Goal: Information Seeking & Learning: Find contact information

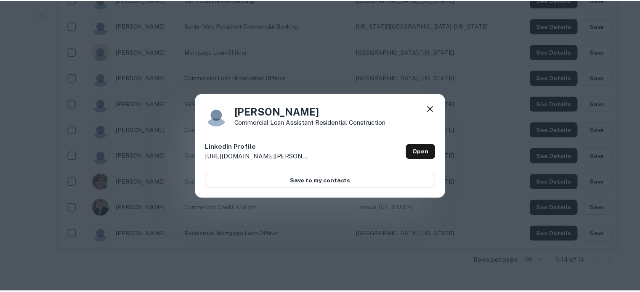
scroll to position [379, 0]
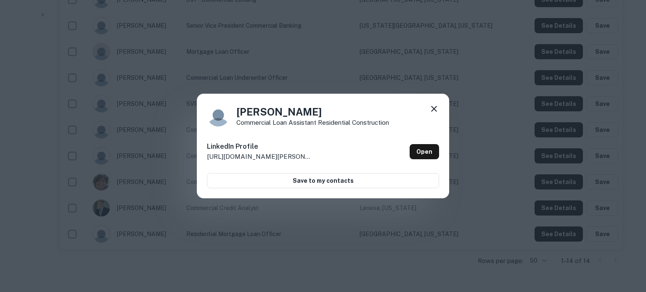
click at [435, 107] on icon at bounding box center [434, 109] width 6 height 6
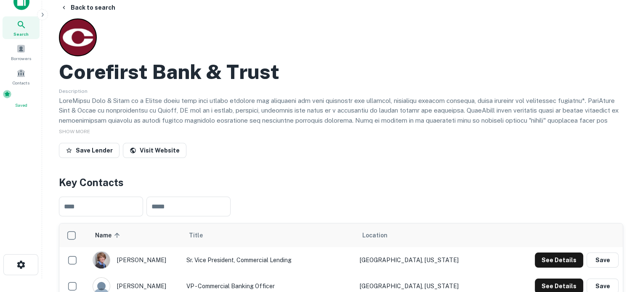
scroll to position [0, 0]
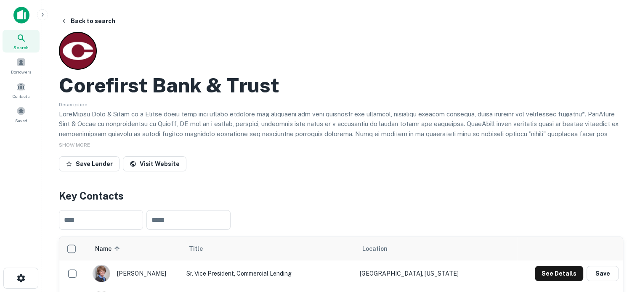
drag, startPoint x: 27, startPoint y: 40, endPoint x: 81, endPoint y: 39, distance: 53.9
click at [27, 40] on div "Search" at bounding box center [21, 41] width 37 height 23
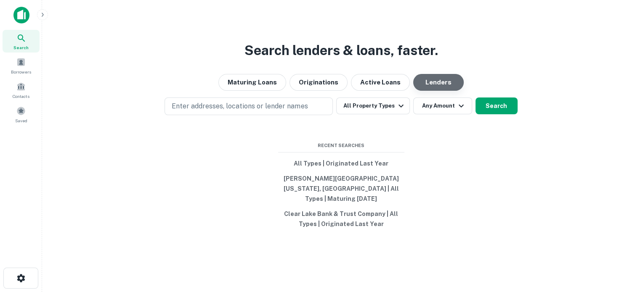
click at [434, 89] on button "Lenders" at bounding box center [438, 82] width 50 height 17
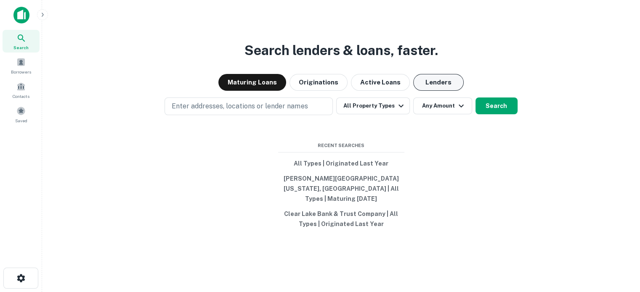
click at [425, 85] on button "Lenders" at bounding box center [438, 82] width 50 height 17
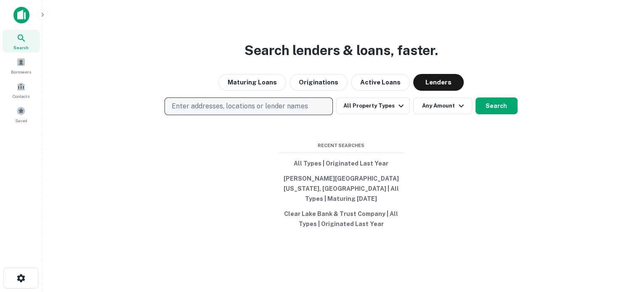
click at [250, 111] on p "Enter addresses, locations or lender names" at bounding box center [240, 106] width 136 height 10
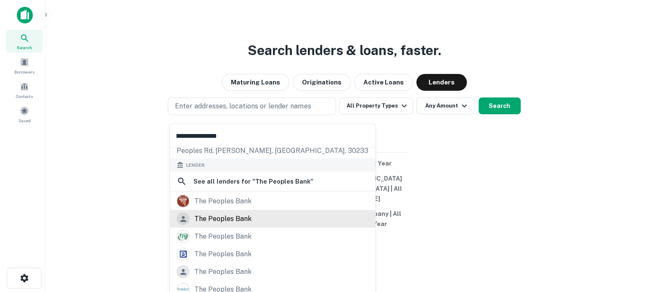
scroll to position [60, 0]
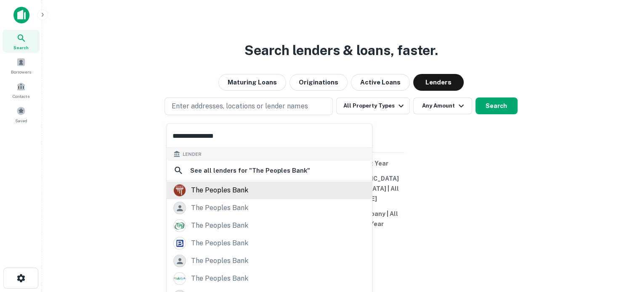
type input "**********"
click at [251, 194] on div "the peoples bank" at bounding box center [269, 190] width 192 height 13
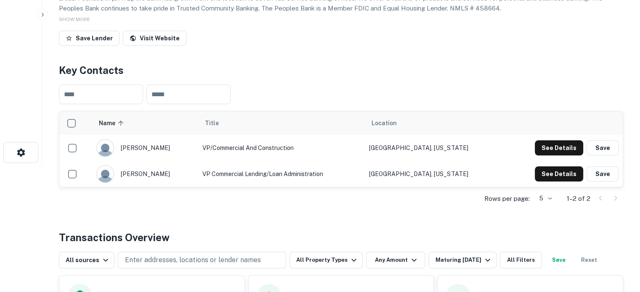
scroll to position [84, 0]
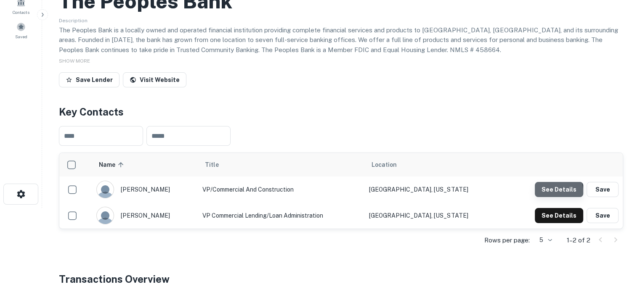
click at [552, 191] on button "See Details" at bounding box center [559, 189] width 48 height 15
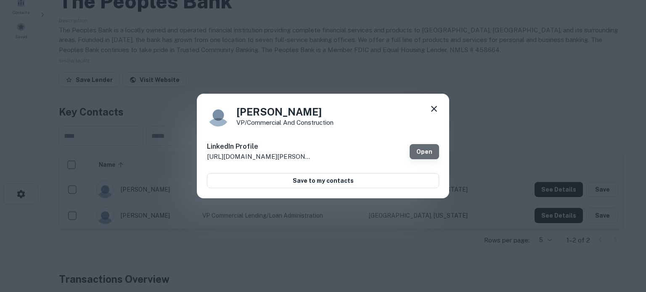
click at [425, 156] on link "Open" at bounding box center [424, 151] width 29 height 15
click at [436, 110] on icon at bounding box center [434, 109] width 10 height 10
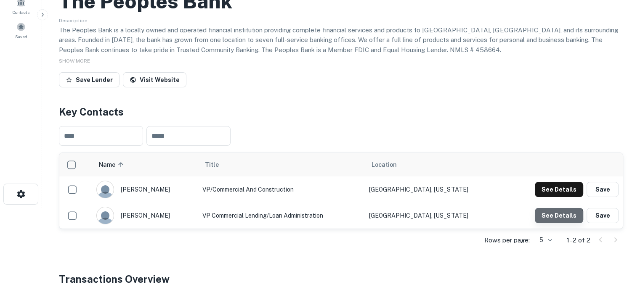
click at [554, 220] on button "See Details" at bounding box center [559, 215] width 48 height 15
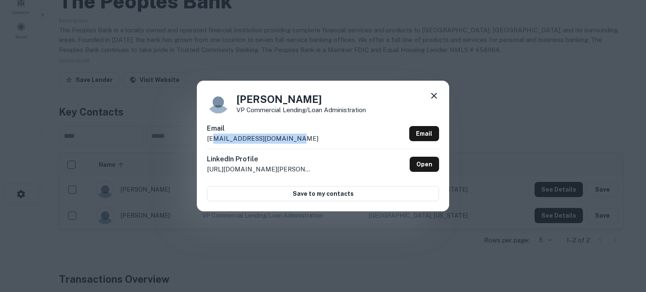
drag, startPoint x: 306, startPoint y: 143, endPoint x: 214, endPoint y: 139, distance: 92.6
click at [214, 139] on div "Email kcarson@peoplesbanksc.com Email" at bounding box center [323, 136] width 232 height 25
click at [246, 107] on p "VP Commercial Lending/Loan Administration" at bounding box center [301, 110] width 130 height 6
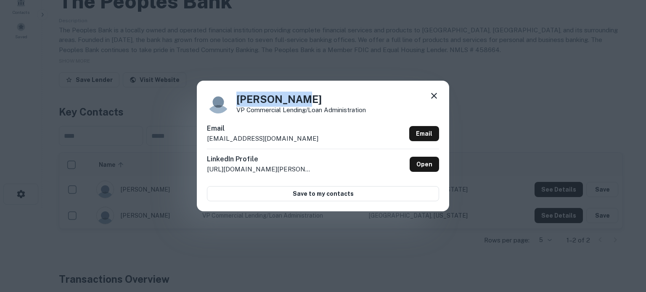
drag, startPoint x: 238, startPoint y: 99, endPoint x: 323, endPoint y: 105, distance: 85.6
click at [323, 105] on h4 "Kyle Carson" at bounding box center [301, 99] width 130 height 15
copy h4 "Kyle Carson"
drag, startPoint x: 233, startPoint y: 111, endPoint x: 381, endPoint y: 110, distance: 148.5
click at [381, 110] on div "Kyle Carson VP Commercial Lending/Loan Administration" at bounding box center [323, 102] width 232 height 23
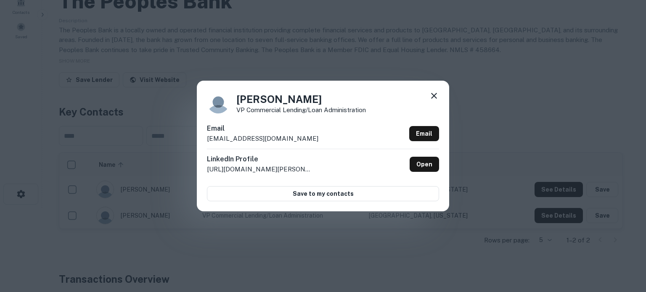
click at [322, 116] on div "Kyle Carson VP Commercial Lending/Loan Administration Email kcarson@peoplesbank…" at bounding box center [323, 146] width 252 height 130
click at [286, 114] on div "Kyle Carson VP Commercial Lending/Loan Administration Email kcarson@peoplesbank…" at bounding box center [323, 146] width 252 height 130
drag, startPoint x: 237, startPoint y: 110, endPoint x: 384, endPoint y: 111, distance: 147.7
click at [384, 111] on div "Kyle Carson VP Commercial Lending/Loan Administration" at bounding box center [323, 102] width 232 height 23
copy p "VP Commercial Lending/Loan Administration"
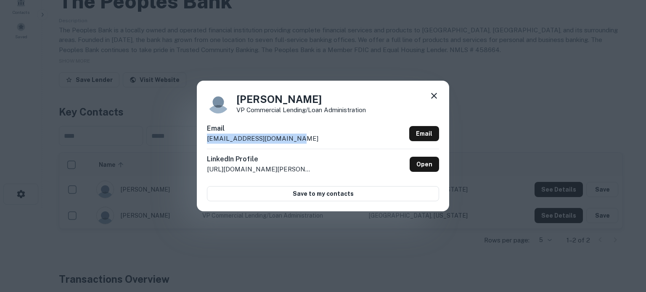
drag, startPoint x: 295, startPoint y: 141, endPoint x: 203, endPoint y: 145, distance: 92.2
click at [203, 145] on div "Kyle Carson VP Commercial Lending/Loan Administration Email kcarson@peoplesbank…" at bounding box center [323, 146] width 252 height 130
copy p "kcarson@peoplesbanksc.com"
click at [326, 159] on div "LinkedIn Profile http://www.linkedin.com/in/kyle-carson-98581230 Open" at bounding box center [323, 164] width 232 height 31
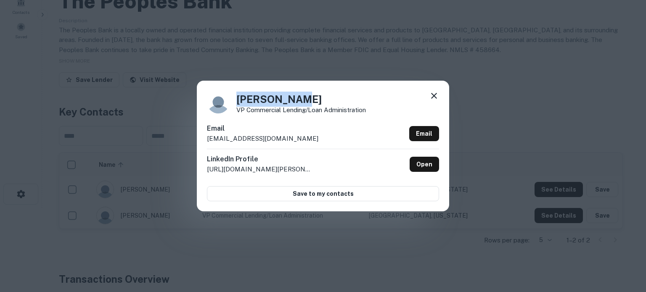
drag, startPoint x: 232, startPoint y: 102, endPoint x: 406, endPoint y: 108, distance: 174.3
click at [301, 103] on div "Kyle Carson VP Commercial Lending/Loan Administration" at bounding box center [323, 102] width 232 height 23
click at [432, 98] on icon at bounding box center [434, 96] width 6 height 6
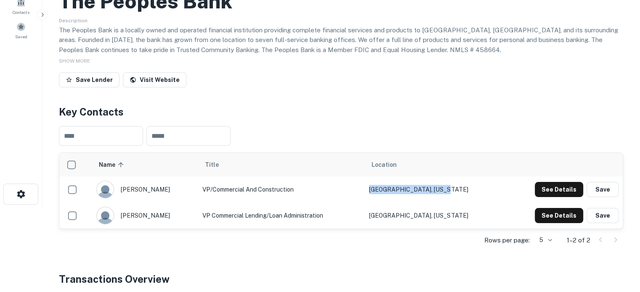
drag, startPoint x: 466, startPoint y: 186, endPoint x: 382, endPoint y: 194, distance: 84.1
click at [382, 194] on tr "charlie jackson VP/Commercial and Construction Anderson, South Carolina See Det…" at bounding box center [340, 190] width 563 height 26
click at [451, 228] on td "Anderson, South Carolina" at bounding box center [434, 216] width 139 height 26
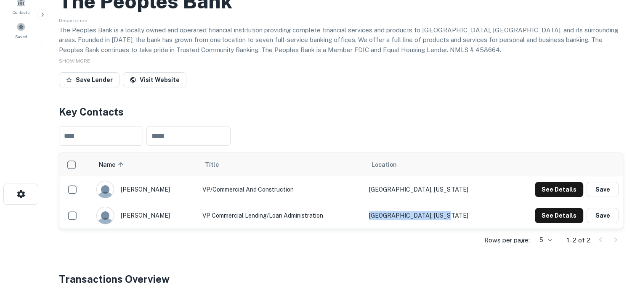
drag, startPoint x: 474, startPoint y: 222, endPoint x: 387, endPoint y: 218, distance: 87.1
click at [387, 218] on td "Anderson, South Carolina" at bounding box center [434, 216] width 139 height 26
copy td "Anderson, South Carolina"
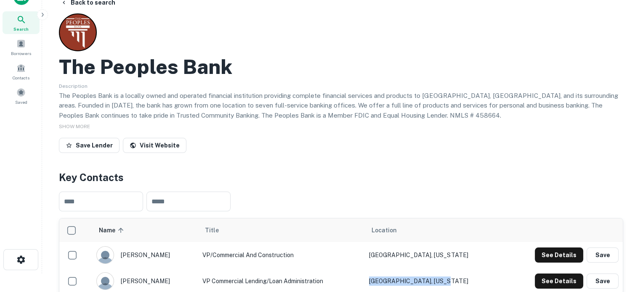
scroll to position [0, 0]
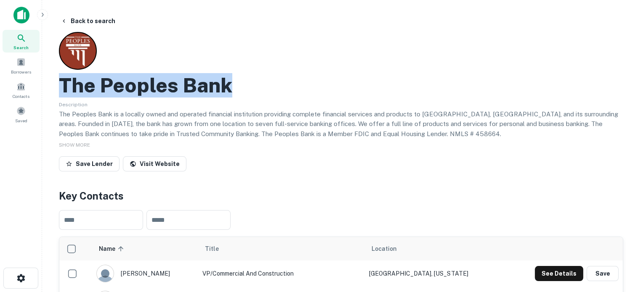
drag, startPoint x: 60, startPoint y: 82, endPoint x: 334, endPoint y: 87, distance: 273.9
click at [334, 87] on div "The Peoples Bank" at bounding box center [341, 85] width 564 height 24
copy h2 "The Peoples Bank"
drag, startPoint x: 29, startPoint y: 40, endPoint x: 83, endPoint y: 56, distance: 56.4
click at [29, 40] on div "Search" at bounding box center [21, 41] width 37 height 23
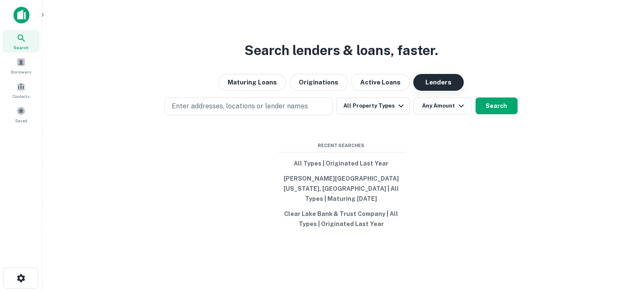
click at [432, 87] on button "Lenders" at bounding box center [438, 82] width 50 height 17
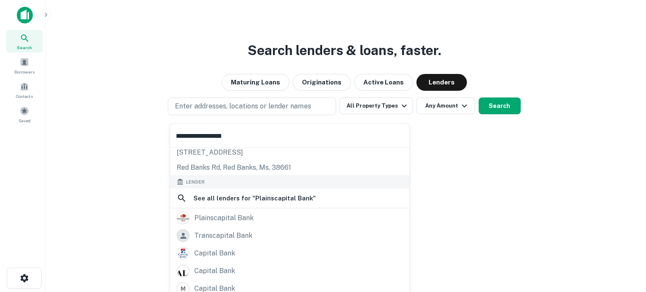
scroll to position [42, 0]
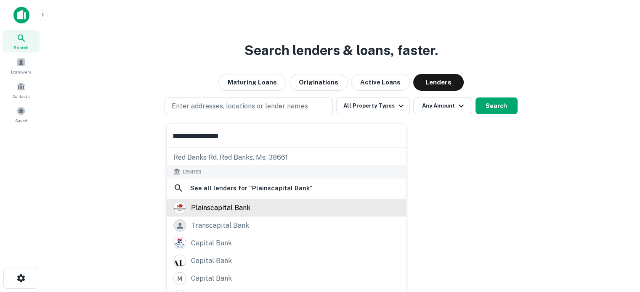
type input "**********"
click at [223, 203] on div "plainscapital bank" at bounding box center [220, 208] width 59 height 13
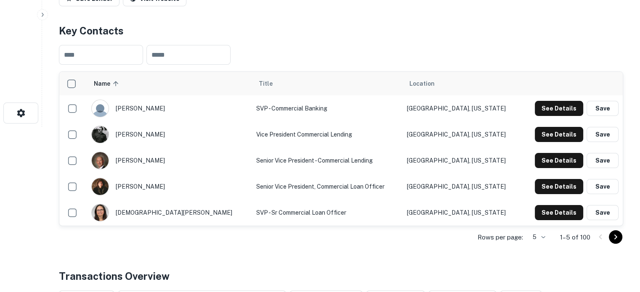
scroll to position [210, 0]
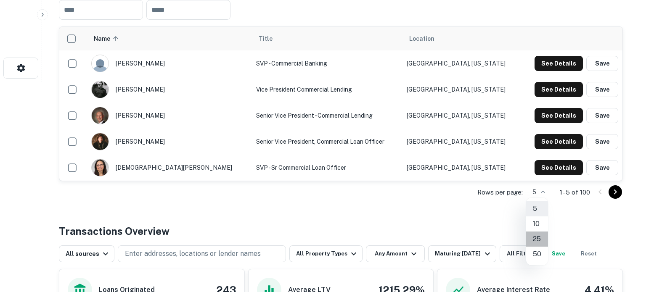
click at [540, 243] on li "25" at bounding box center [537, 239] width 22 height 15
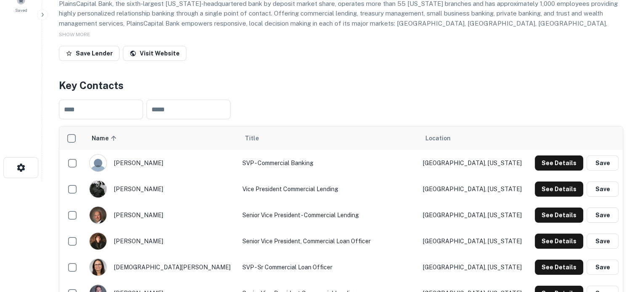
scroll to position [42, 0]
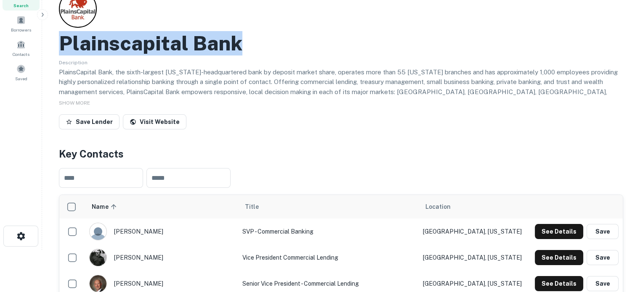
drag, startPoint x: 61, startPoint y: 50, endPoint x: 283, endPoint y: 49, distance: 221.7
click at [283, 49] on div "Plainscapital Bank" at bounding box center [341, 43] width 564 height 24
copy h2 "Plainscapital Bank"
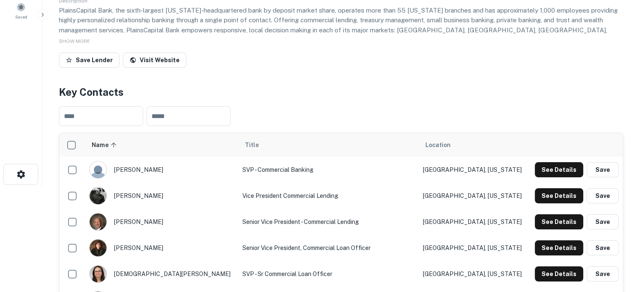
scroll to position [168, 0]
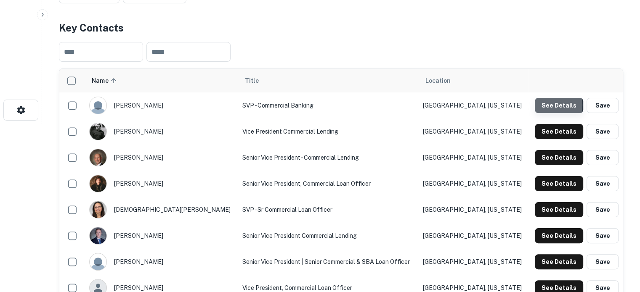
click at [543, 106] on button "See Details" at bounding box center [559, 105] width 48 height 15
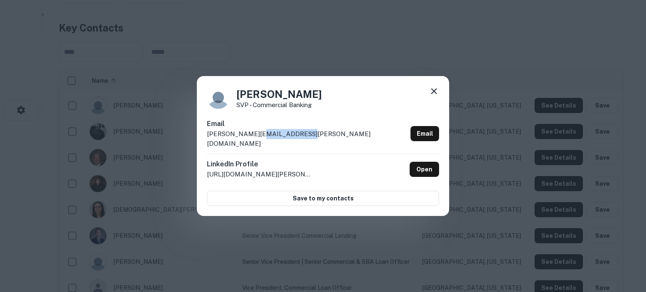
drag, startPoint x: 300, startPoint y: 146, endPoint x: 259, endPoint y: 144, distance: 41.3
click at [258, 144] on div "Email adam.chong@plainscapital.com Email" at bounding box center [323, 136] width 232 height 35
drag, startPoint x: 300, startPoint y: 139, endPoint x: 309, endPoint y: 138, distance: 8.9
click at [301, 138] on div "Email adam.chong@plainscapital.com Email" at bounding box center [323, 136] width 232 height 35
click at [231, 144] on div "Email adam.chong@plainscapital.com Email" at bounding box center [323, 136] width 232 height 35
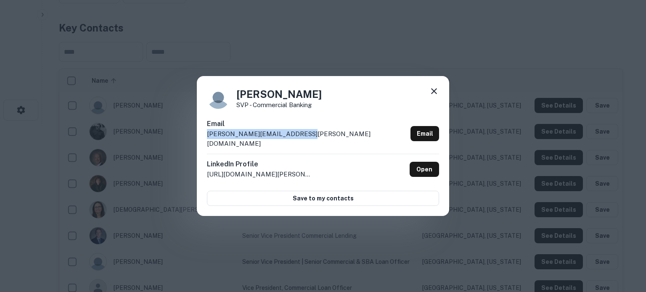
drag, startPoint x: 208, startPoint y: 141, endPoint x: 305, endPoint y: 139, distance: 96.3
click at [305, 139] on div "Email adam.chong@plainscapital.com Email" at bounding box center [323, 136] width 232 height 35
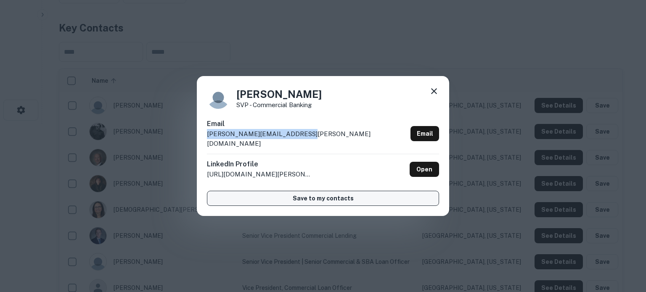
copy p "adam.chong@plainscapital.com"
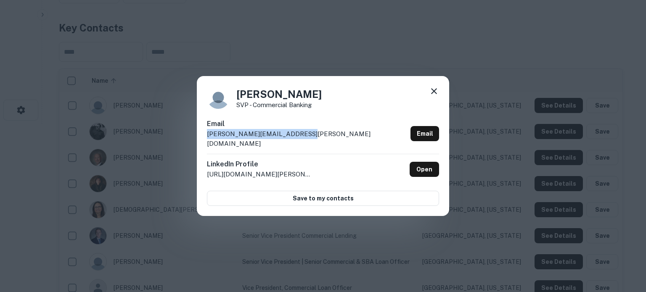
click at [435, 94] on icon at bounding box center [434, 91] width 6 height 6
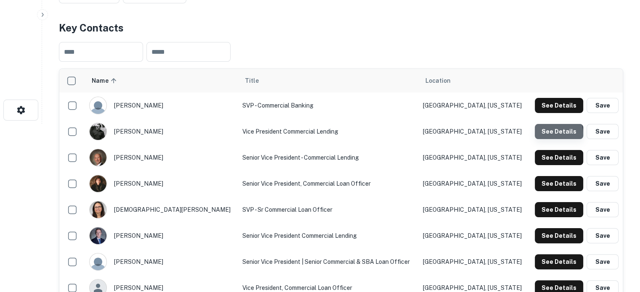
click at [548, 135] on button "See Details" at bounding box center [559, 131] width 48 height 15
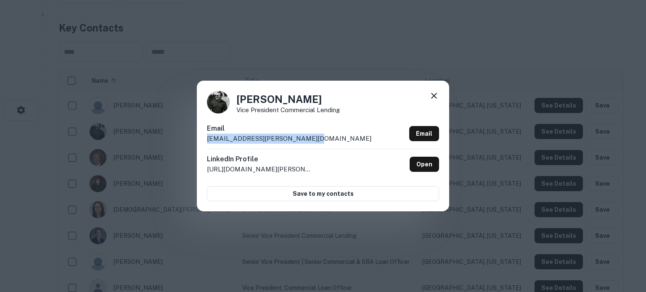
drag, startPoint x: 205, startPoint y: 139, endPoint x: 310, endPoint y: 141, distance: 104.3
click at [310, 141] on div "Akbar Lalani Vice President Commercial Lending Email akbar.lalani@plainscapital…" at bounding box center [323, 146] width 252 height 130
copy p "akbar.lalani@plainscapital.com"
click at [431, 97] on icon at bounding box center [434, 96] width 10 height 10
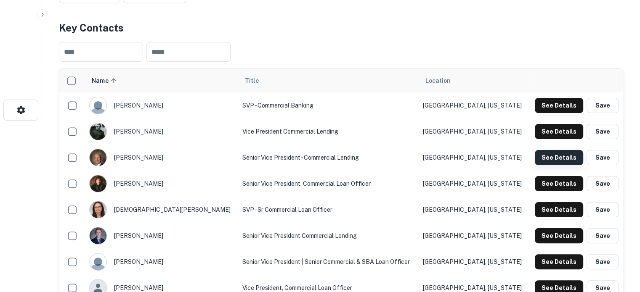
click at [557, 159] on button "See Details" at bounding box center [559, 157] width 48 height 15
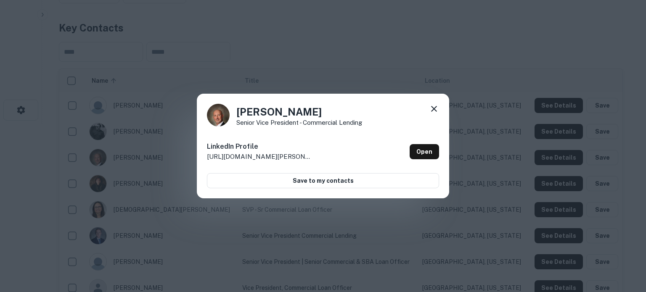
click at [437, 111] on icon at bounding box center [434, 109] width 6 height 6
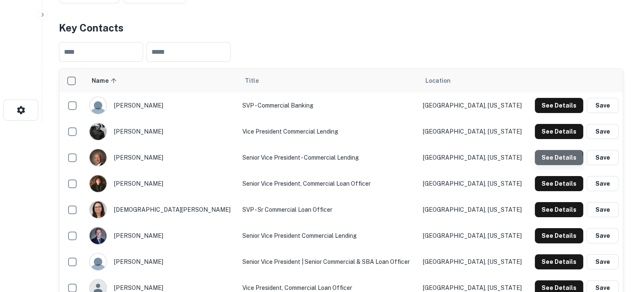
click at [553, 161] on button "See Details" at bounding box center [559, 157] width 48 height 15
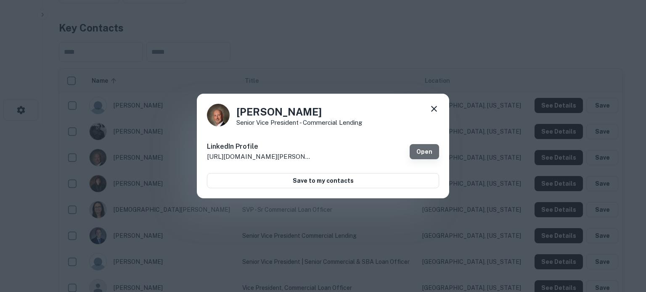
click at [424, 150] on link "Open" at bounding box center [424, 151] width 29 height 15
click at [434, 108] on icon at bounding box center [434, 109] width 10 height 10
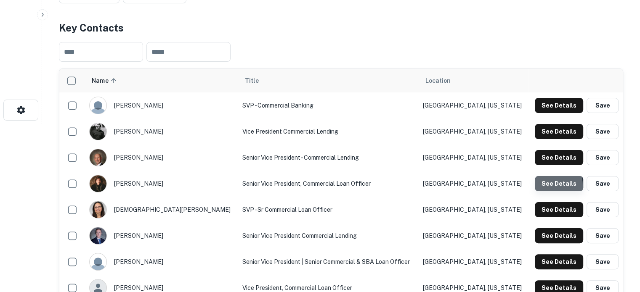
click at [542, 187] on button "See Details" at bounding box center [559, 183] width 48 height 15
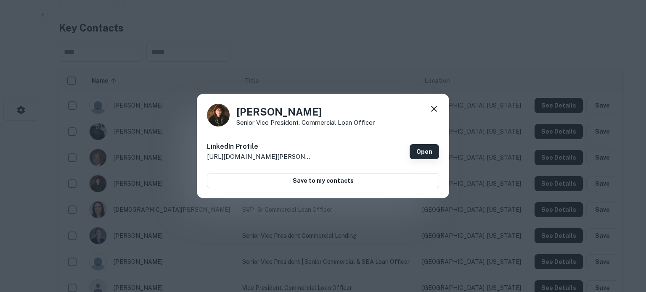
click at [426, 156] on link "Open" at bounding box center [424, 151] width 29 height 15
click at [433, 111] on icon at bounding box center [434, 109] width 10 height 10
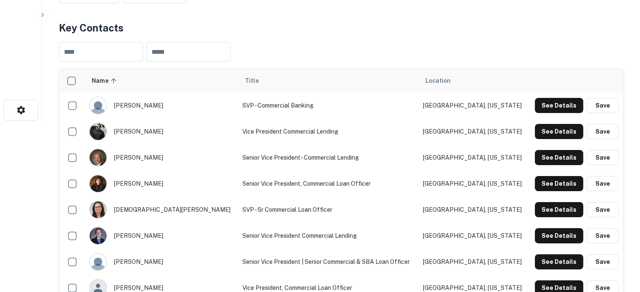
scroll to position [210, 0]
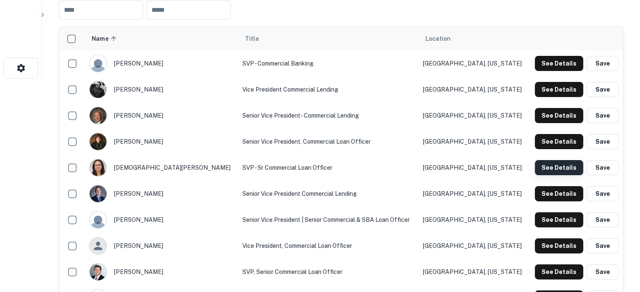
click at [548, 170] on button "See Details" at bounding box center [559, 167] width 48 height 15
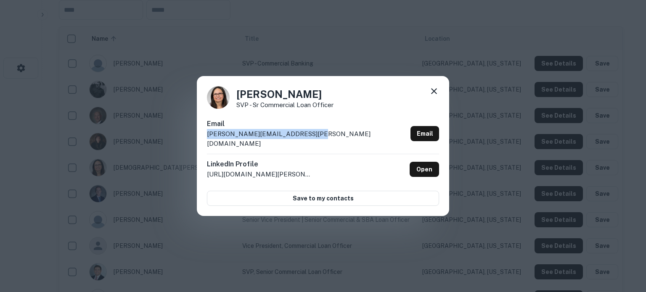
drag, startPoint x: 206, startPoint y: 142, endPoint x: 314, endPoint y: 143, distance: 108.1
click at [314, 143] on div "Ana Hernandez SVP - Sr Commercial Loan Officer Email ana.hernandez@plainscapita…" at bounding box center [323, 146] width 252 height 141
copy p "ana.hernandez@plainscapital.com"
click at [436, 96] on icon at bounding box center [434, 91] width 10 height 10
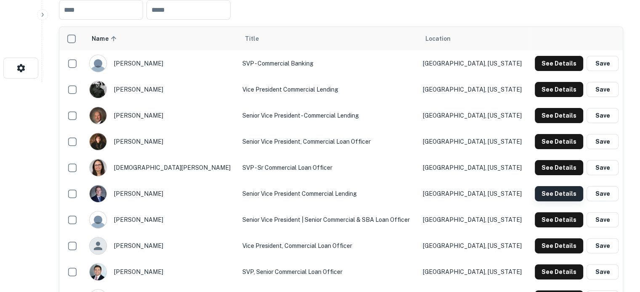
click at [554, 191] on button "See Details" at bounding box center [559, 193] width 48 height 15
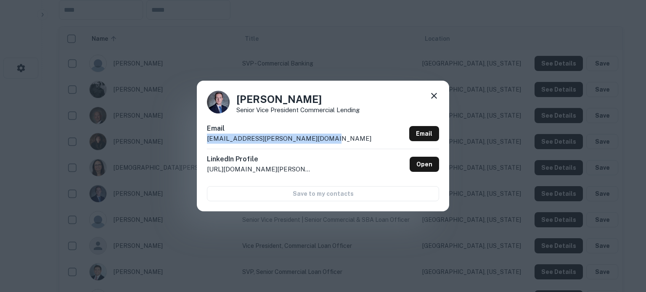
drag, startPoint x: 207, startPoint y: 138, endPoint x: 309, endPoint y: 139, distance: 102.7
click at [309, 139] on div "Andy Friederichs Senior Vice President Commercial Lending Email andy.friederich…" at bounding box center [323, 146] width 252 height 130
copy p "andy.friederichs@plainscapital.com"
click at [435, 95] on icon at bounding box center [434, 96] width 6 height 6
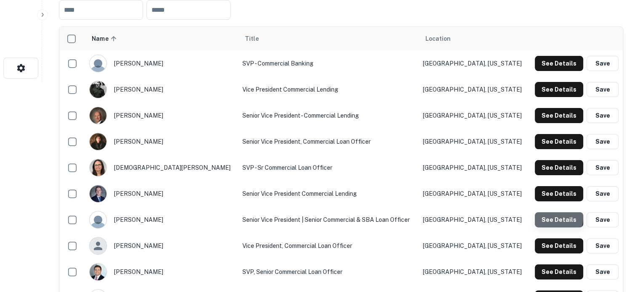
click at [552, 218] on button "See Details" at bounding box center [559, 219] width 48 height 15
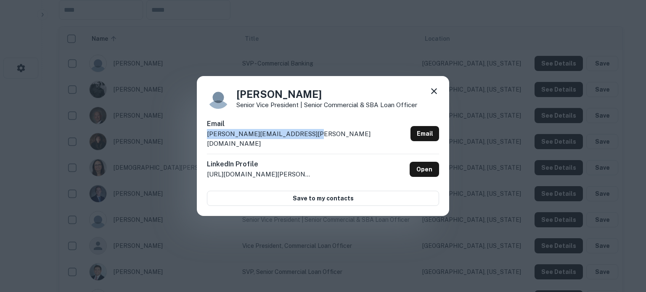
drag, startPoint x: 205, startPoint y: 141, endPoint x: 318, endPoint y: 144, distance: 112.8
click at [318, 144] on div "Ann Herrmann Senior Vice President | Senior Commercial & SBA Loan Officer Email…" at bounding box center [323, 146] width 252 height 141
copy p "ann.herrmann@plainscapital.com"
click at [431, 96] on icon at bounding box center [434, 91] width 10 height 10
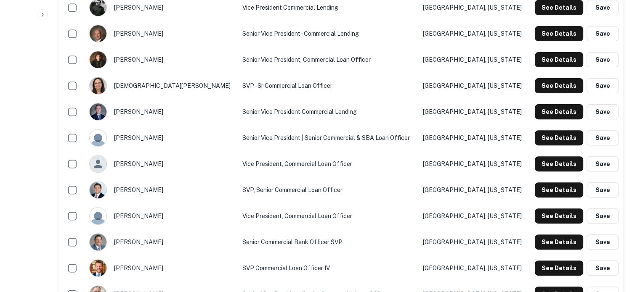
scroll to position [294, 0]
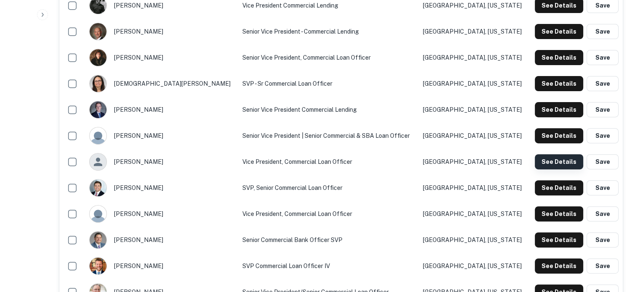
click at [539, 166] on button "See Details" at bounding box center [559, 161] width 48 height 15
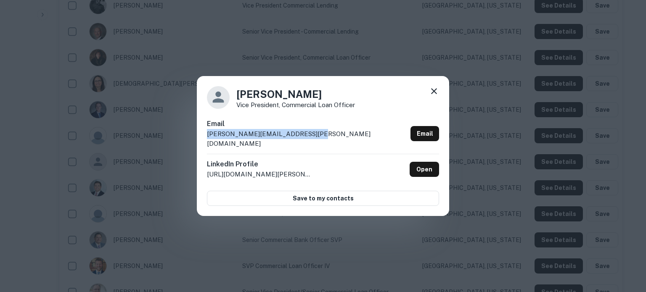
drag, startPoint x: 207, startPoint y: 138, endPoint x: 324, endPoint y: 141, distance: 117.0
click at [324, 141] on div "Email bradley.quirk@plainscapital.com Email" at bounding box center [323, 136] width 232 height 35
copy p "bradley.quirk@plainscapital.com"
click at [432, 96] on icon at bounding box center [434, 91] width 10 height 10
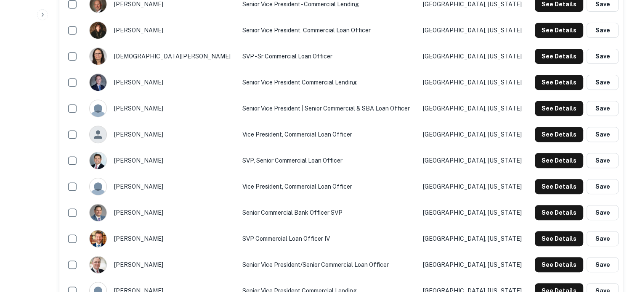
scroll to position [337, 0]
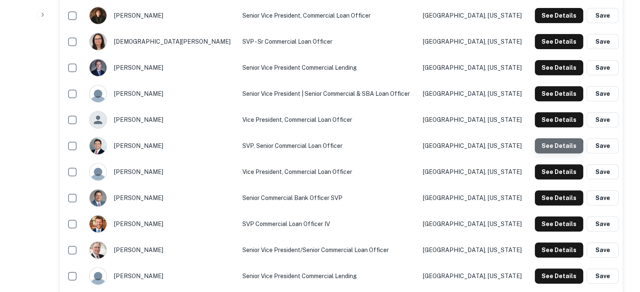
click at [548, 150] on button "See Details" at bounding box center [559, 145] width 48 height 15
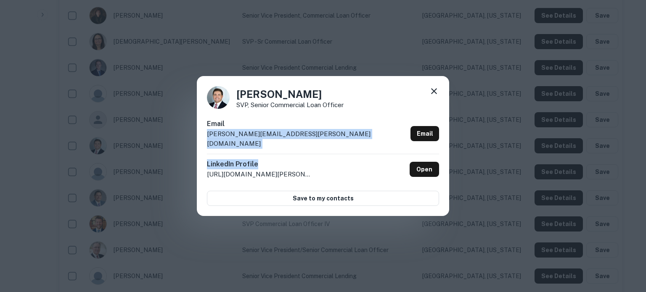
drag, startPoint x: 330, startPoint y: 150, endPoint x: 201, endPoint y: 143, distance: 129.8
click at [201, 143] on div "Chris Bielss SVP, Senior Commercial Loan Officer Email chris.bielss@plainscapit…" at bounding box center [323, 146] width 252 height 141
click at [204, 145] on div "Chris Bielss SVP, Senior Commercial Loan Officer Email chris.bielss@plainscapit…" at bounding box center [323, 146] width 252 height 141
drag, startPoint x: 204, startPoint y: 139, endPoint x: 323, endPoint y: 138, distance: 118.6
click at [323, 138] on div "Chris Bielss SVP, Senior Commercial Loan Officer Email chris.bielss@plainscapit…" at bounding box center [323, 146] width 252 height 141
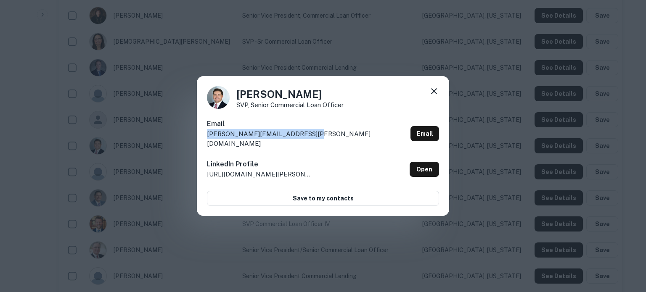
copy p "chris.bielss@plainscapital.com"
click at [439, 96] on icon at bounding box center [434, 91] width 10 height 10
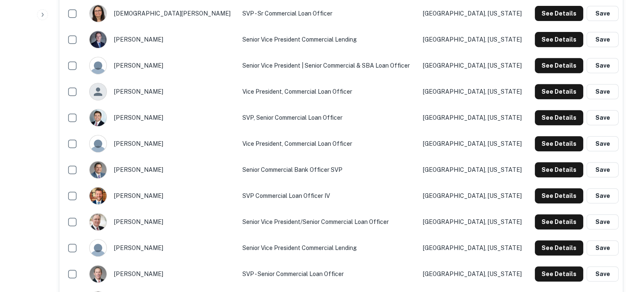
scroll to position [379, 0]
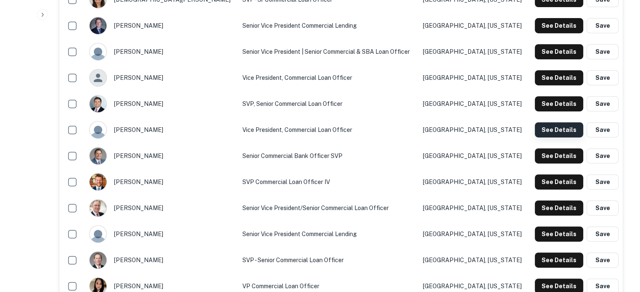
click at [564, 131] on button "See Details" at bounding box center [559, 129] width 48 height 15
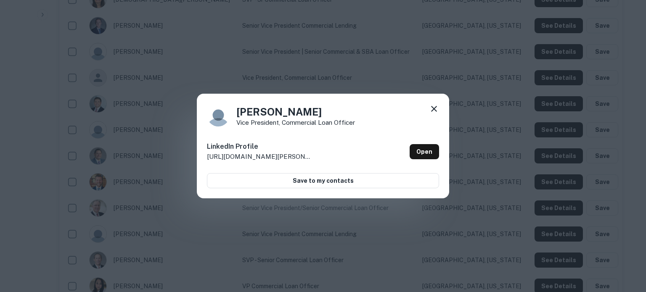
click at [431, 111] on icon at bounding box center [434, 109] width 6 height 6
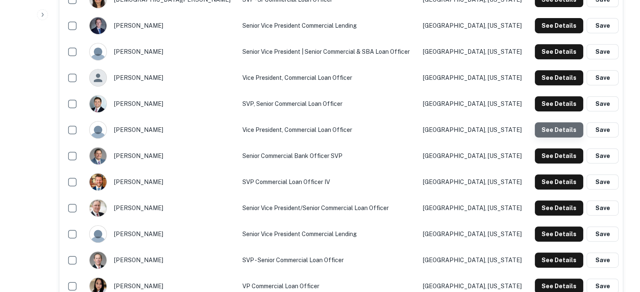
click at [560, 133] on button "See Details" at bounding box center [559, 129] width 48 height 15
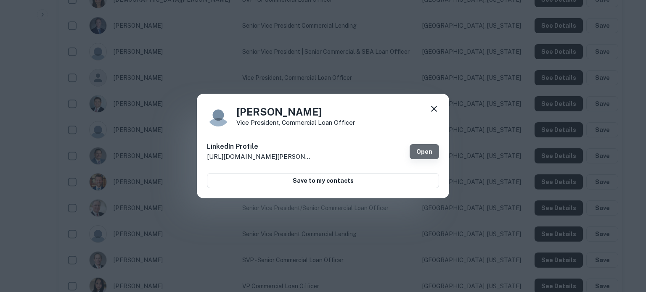
click at [419, 151] on link "Open" at bounding box center [424, 151] width 29 height 15
click at [422, 146] on link "Open" at bounding box center [424, 151] width 29 height 15
click at [20, 112] on div "Dakota Rawls Vice President, Commercial Loan Officer LinkedIn Profile http://ww…" at bounding box center [323, 146] width 646 height 292
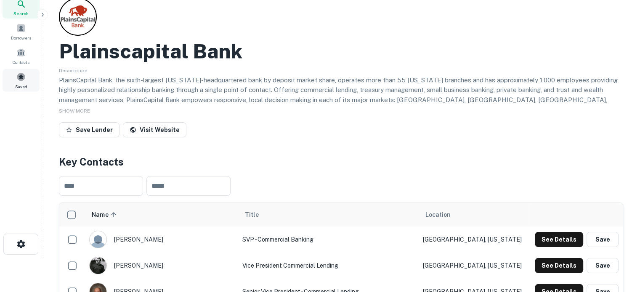
scroll to position [0, 0]
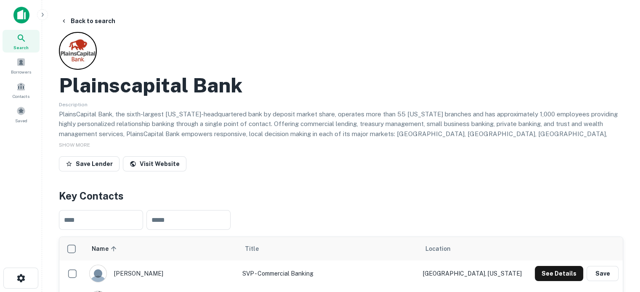
click at [27, 44] on span "Search" at bounding box center [20, 47] width 15 height 7
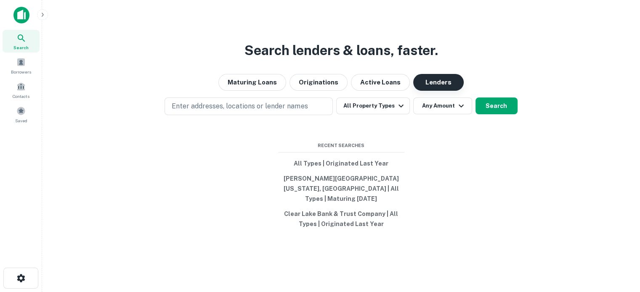
click at [432, 91] on button "Lenders" at bounding box center [438, 82] width 50 height 17
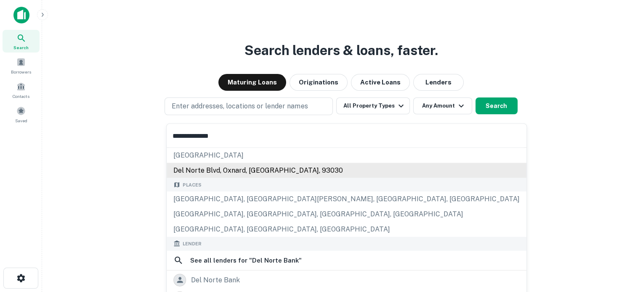
scroll to position [42, 0]
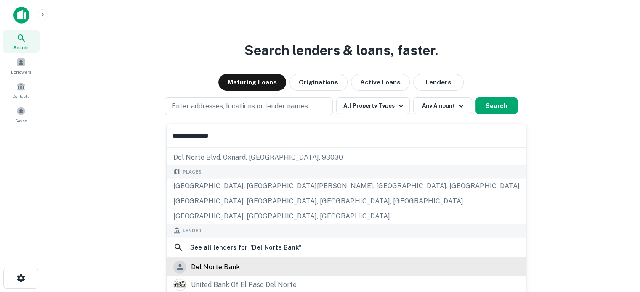
type input "**********"
click at [217, 269] on div "del norte bank" at bounding box center [215, 267] width 49 height 13
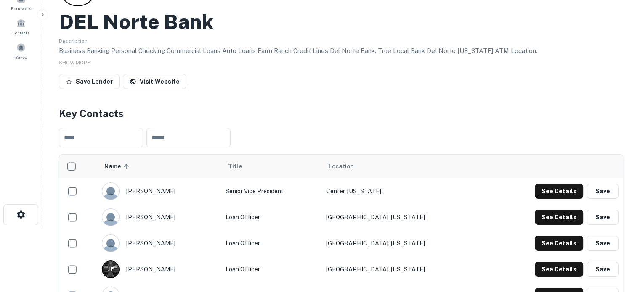
scroll to position [126, 0]
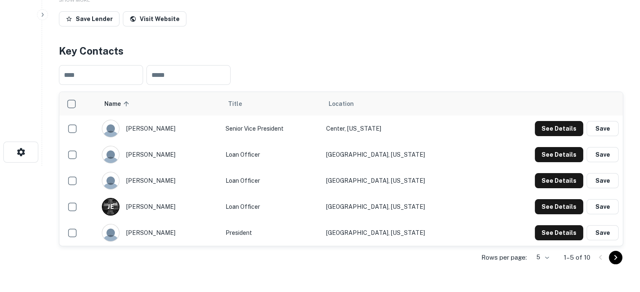
click at [543, 166] on body "Search Borrowers Contacts Saved Back to search DEL Norte Bank Description Busin…" at bounding box center [320, 20] width 640 height 292
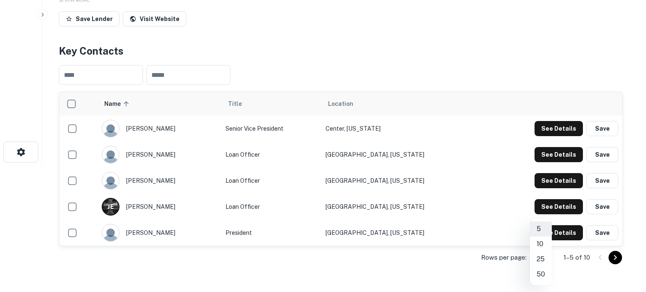
click at [543, 278] on li "50" at bounding box center [541, 274] width 22 height 15
